Goal: Navigation & Orientation: Find specific page/section

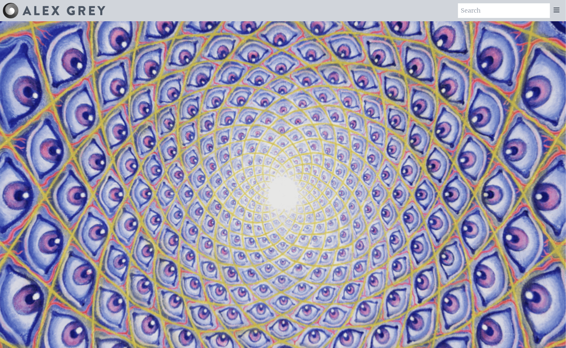
click at [555, 10] on icon at bounding box center [556, 10] width 5 height 4
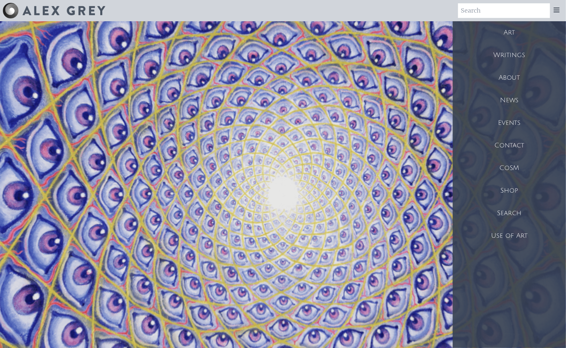
click at [503, 188] on div "Shop" at bounding box center [509, 190] width 113 height 23
